Goal: Information Seeking & Learning: Check status

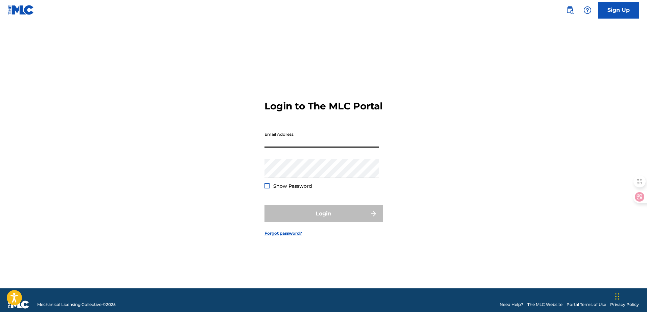
type input "[EMAIL_ADDRESS][DOMAIN_NAME]"
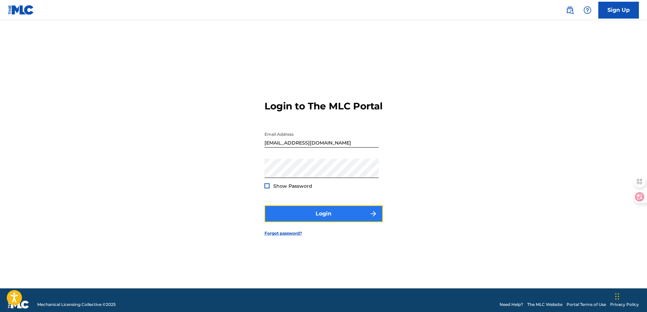
click at [312, 221] on button "Login" at bounding box center [323, 214] width 118 height 17
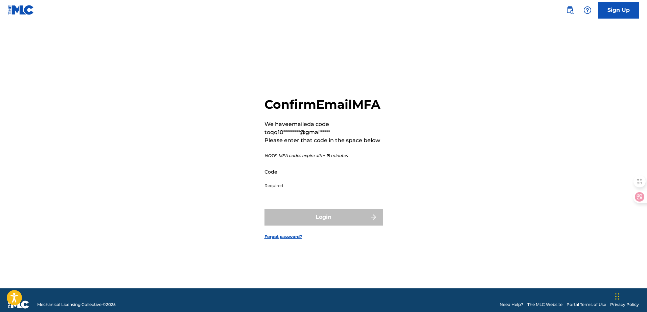
click at [291, 180] on input "Code" at bounding box center [321, 171] width 114 height 19
paste input "317031"
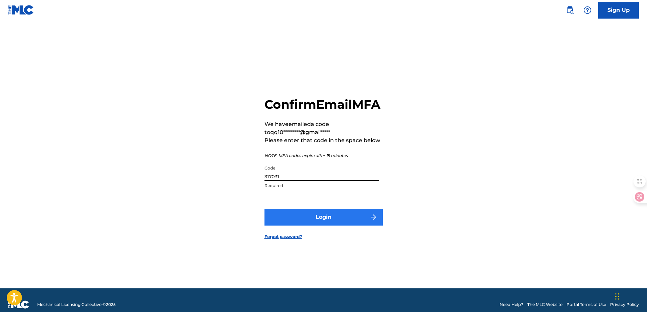
type input "317031"
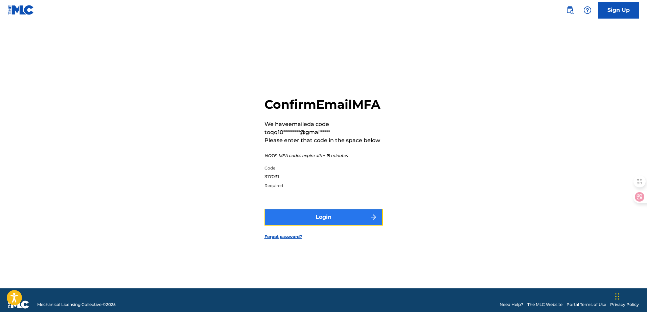
click at [316, 218] on button "Login" at bounding box center [323, 217] width 118 height 17
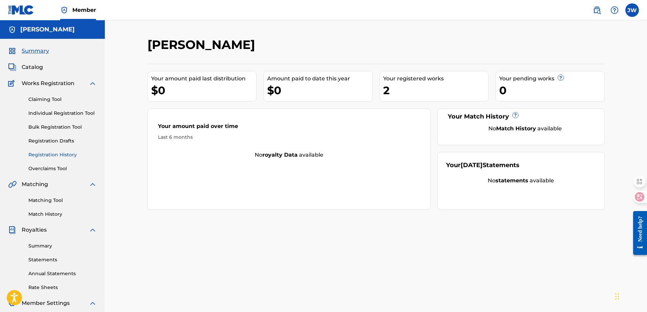
click at [51, 156] on link "Registration History" at bounding box center [62, 154] width 68 height 7
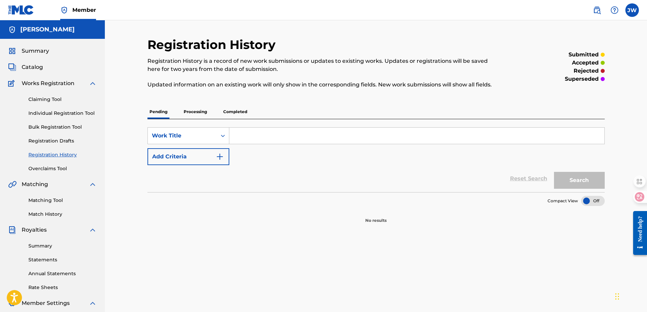
click at [202, 108] on p "Processing" at bounding box center [195, 112] width 27 height 14
